Goal: Task Accomplishment & Management: Complete application form

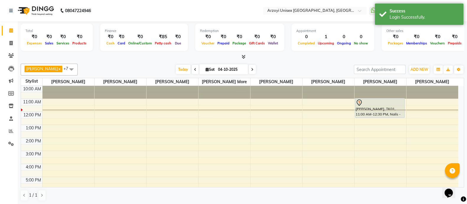
click at [12, 48] on li "Invoice" at bounding box center [9, 43] width 18 height 13
click at [11, 45] on icon at bounding box center [10, 43] width 3 height 4
select select "service"
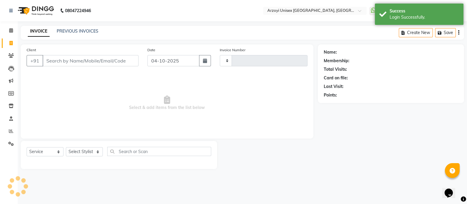
type input "1949"
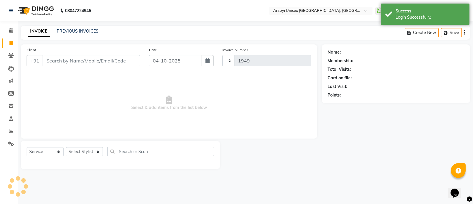
select select "5286"
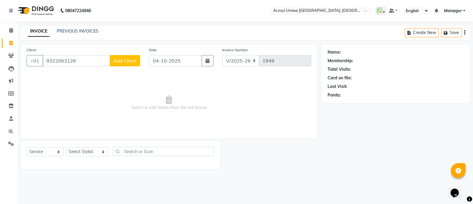
type input "9322063126"
click at [130, 64] on button "Add Client" at bounding box center [125, 60] width 30 height 11
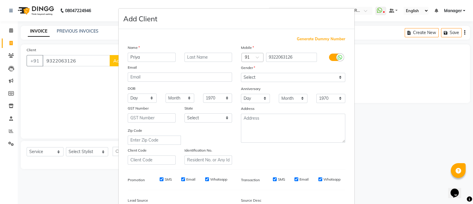
type input "Priya"
click at [208, 57] on input "text" at bounding box center [208, 57] width 48 height 9
type input "Patil"
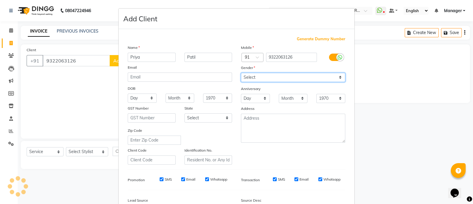
click at [268, 76] on select "Select [DEMOGRAPHIC_DATA] [DEMOGRAPHIC_DATA] Other Prefer Not To Say" at bounding box center [293, 77] width 104 height 9
select select "[DEMOGRAPHIC_DATA]"
click at [241, 73] on select "Select [DEMOGRAPHIC_DATA] [DEMOGRAPHIC_DATA] Other Prefer Not To Say" at bounding box center [293, 77] width 104 height 9
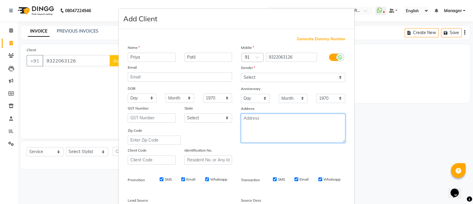
click at [241, 120] on textarea at bounding box center [293, 127] width 104 height 29
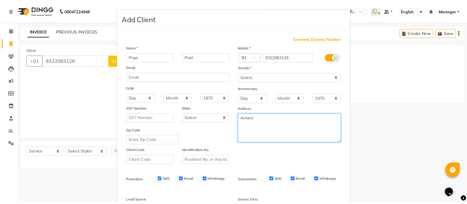
scroll to position [72, 0]
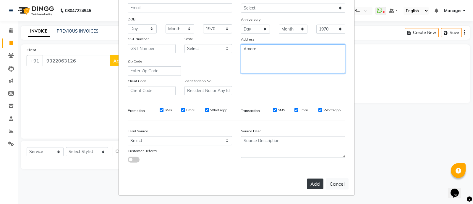
type textarea "Amara"
click at [311, 183] on button "Add" at bounding box center [315, 183] width 17 height 11
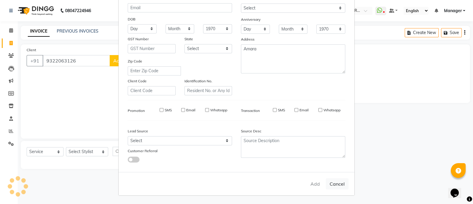
select select
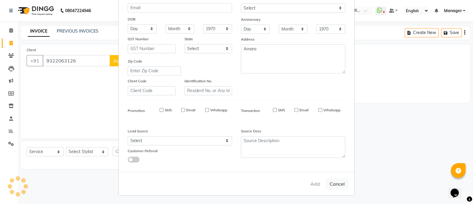
select select
checkbox input "false"
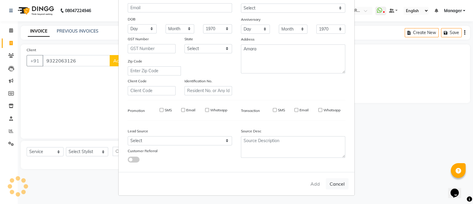
checkbox input "false"
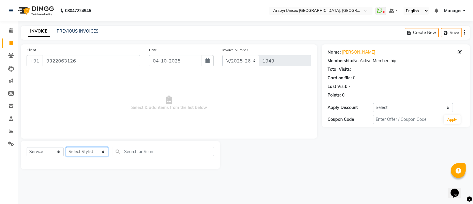
click at [87, 151] on select "Select Stylist [PERSON_NAME] Mohammmed [PERSON_NAME] [PERSON_NAME] [PERSON_NAME…" at bounding box center [87, 151] width 42 height 9
select select "70633"
click at [66, 147] on select "Select Stylist [PERSON_NAME] Mohammmed [PERSON_NAME] [PERSON_NAME] [PERSON_NAME…" at bounding box center [87, 151] width 42 height 9
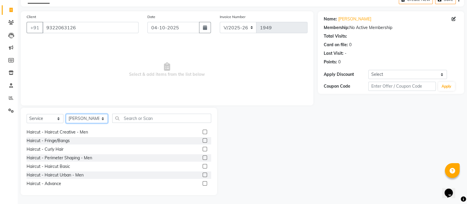
scroll to position [74, 0]
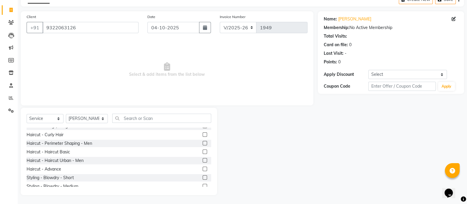
click at [203, 169] on label at bounding box center [205, 168] width 4 height 4
click at [203, 169] on input "checkbox" at bounding box center [205, 169] width 4 height 4
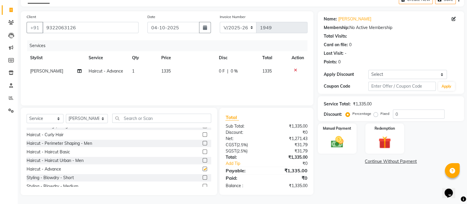
checkbox input "false"
click at [339, 138] on div "Name: [PERSON_NAME] Membership: No Active Membership Total Visits: Card on file…" at bounding box center [393, 102] width 151 height 183
click at [341, 124] on div "Manual Payment" at bounding box center [337, 138] width 40 height 31
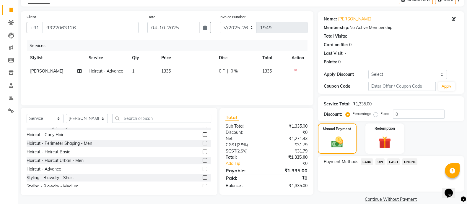
scroll to position [41, 0]
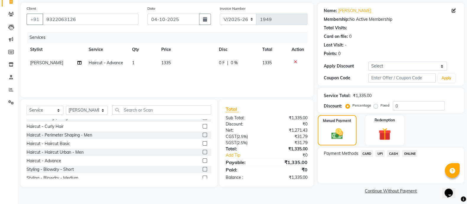
click at [409, 154] on span "ONLINE" at bounding box center [409, 153] width 15 height 7
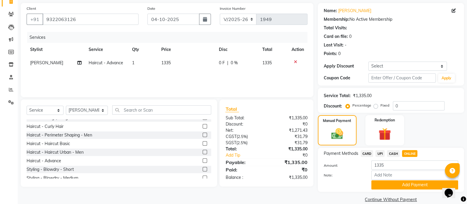
scroll to position [51, 0]
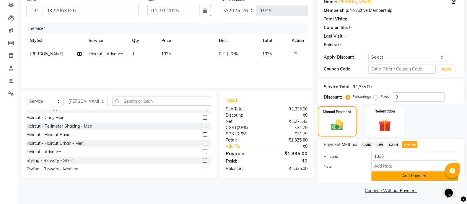
click at [401, 179] on button "Add Payment" at bounding box center [414, 175] width 87 height 9
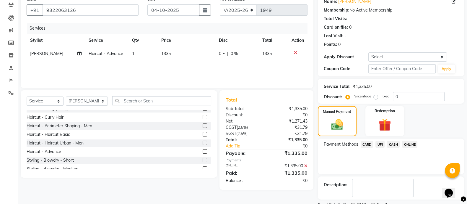
scroll to position [75, 0]
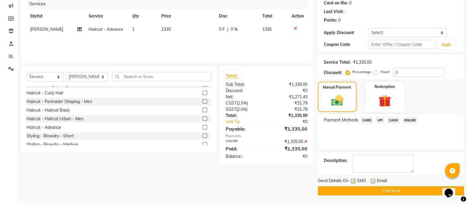
click at [381, 192] on button "Checkout" at bounding box center [391, 190] width 146 height 9
